Goal: Task Accomplishment & Management: Manage account settings

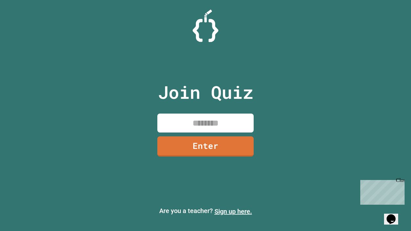
click at [233, 212] on link "Sign up here." at bounding box center [233, 212] width 38 height 8
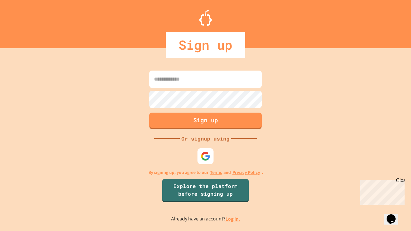
click at [233, 219] on link "Log in." at bounding box center [232, 219] width 15 height 7
